Goal: Task Accomplishment & Management: Complete application form

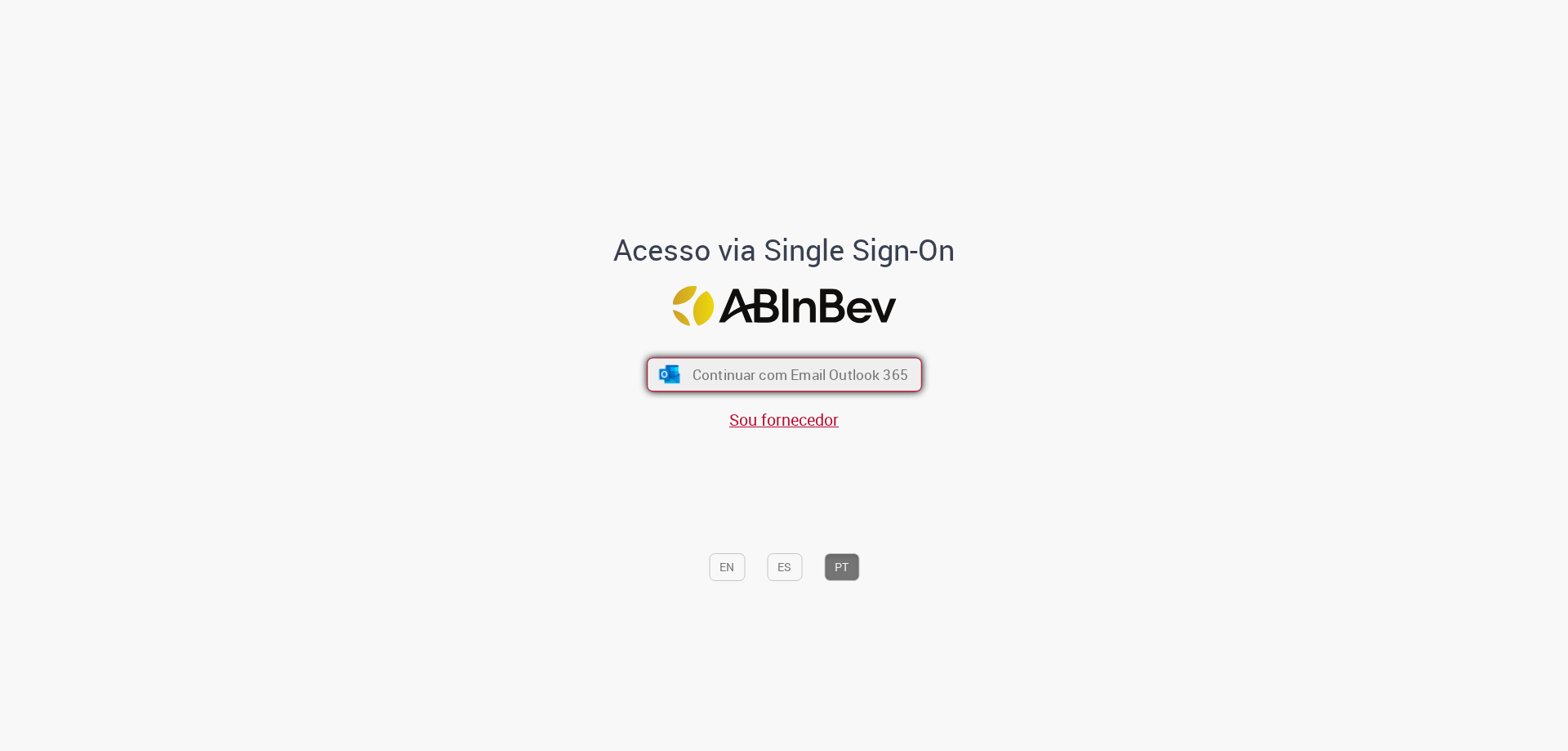
click at [715, 376] on span "Continuar com Email Outlook 365" at bounding box center [799, 374] width 216 height 19
